Goal: Find contact information: Find contact information

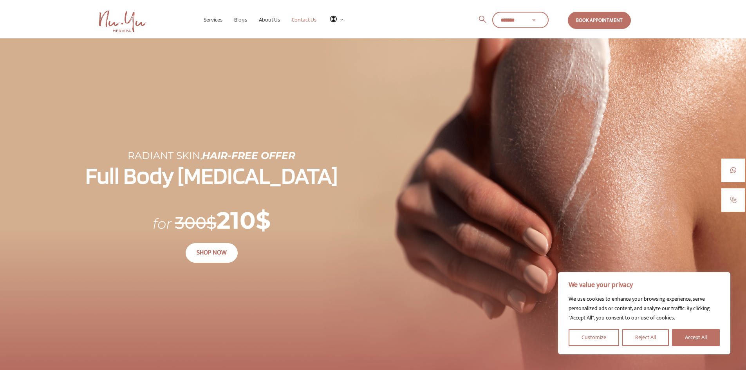
click at [300, 20] on span "Contact Us" at bounding box center [304, 19] width 25 height 6
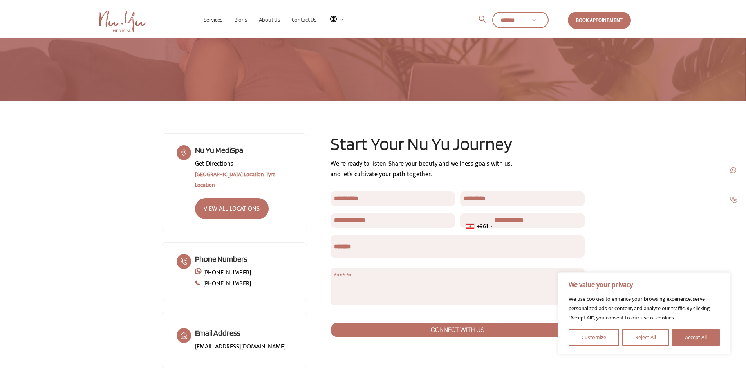
scroll to position [94, 0]
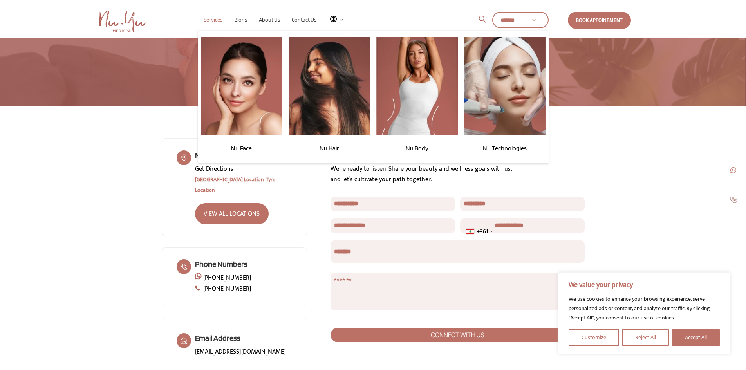
click at [214, 16] on span "Services" at bounding box center [213, 19] width 19 height 6
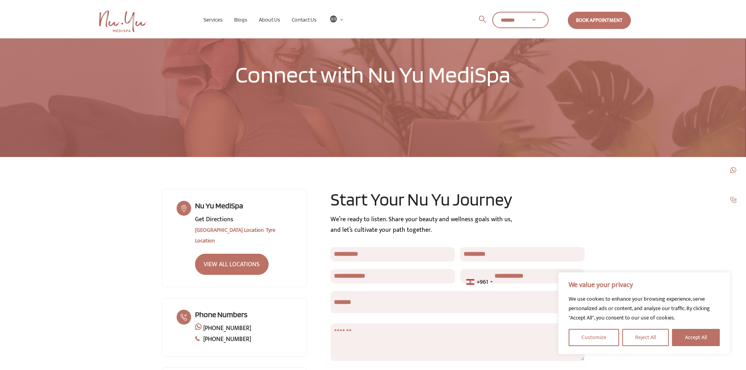
scroll to position [0, 0]
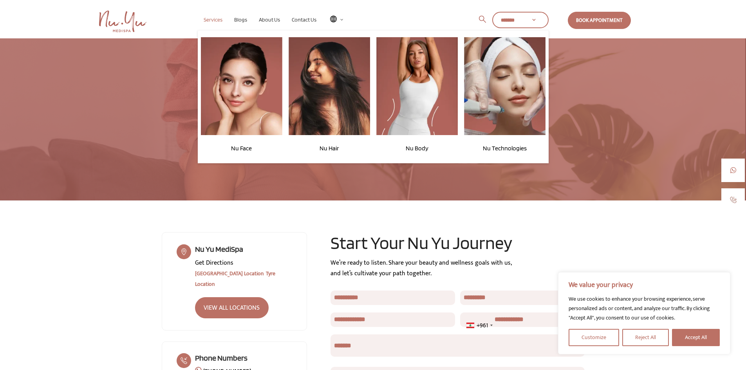
click at [208, 16] on span "Services" at bounding box center [213, 19] width 19 height 6
click at [207, 20] on span "Services" at bounding box center [213, 19] width 19 height 6
click at [403, 82] on img at bounding box center [416, 86] width 81 height 98
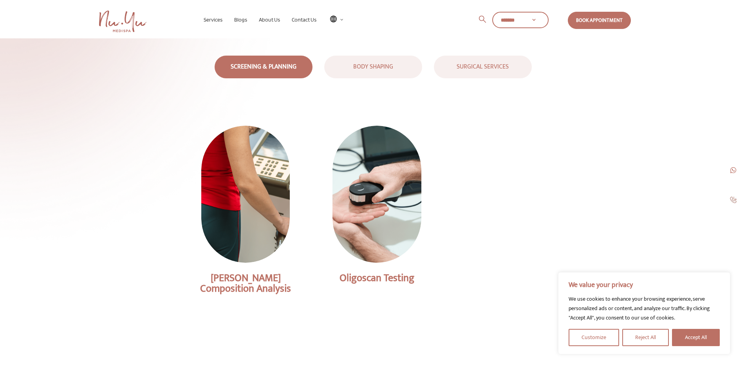
scroll to position [157, 0]
click at [368, 60] on div "BODY SHAPING" at bounding box center [373, 66] width 98 height 14
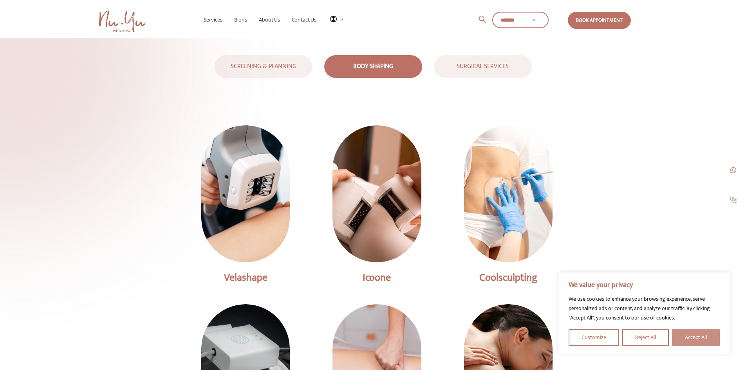
click at [692, 340] on button "Accept All" at bounding box center [696, 337] width 48 height 17
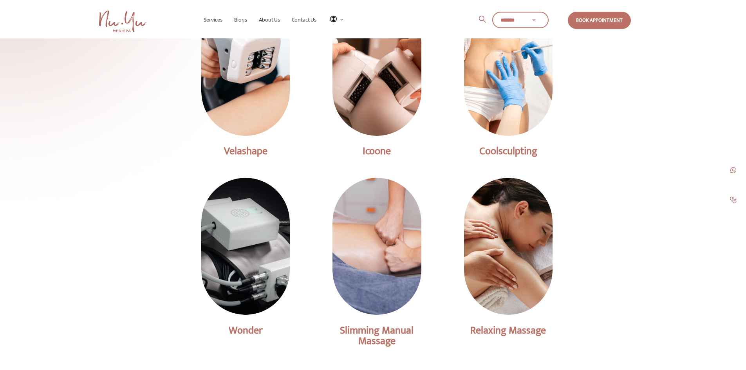
scroll to position [282, 0]
